Goal: Transaction & Acquisition: Purchase product/service

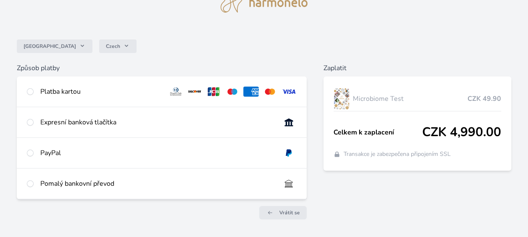
scroll to position [67, 0]
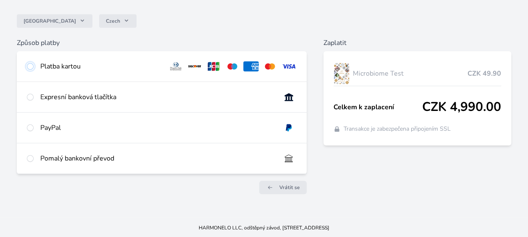
click at [29, 65] on input "radio" at bounding box center [30, 66] width 7 height 7
radio input "true"
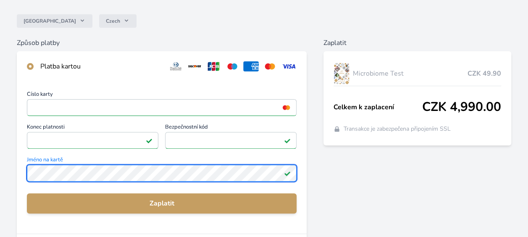
click at [26, 173] on div "Číslo karty <p>Your browser does not support iframes.</p> Konec platnosti <p>Yo…" at bounding box center [162, 158] width 290 height 152
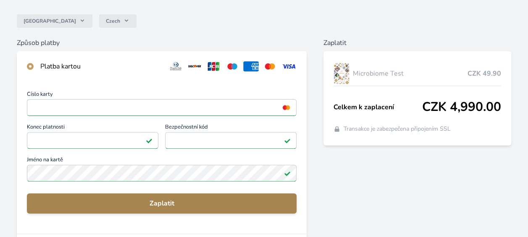
click at [216, 198] on span "Zaplatit" at bounding box center [162, 203] width 256 height 10
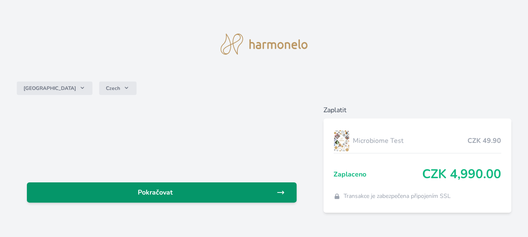
click at [250, 191] on span "Pokračovat" at bounding box center [155, 192] width 243 height 10
